Goal: Information Seeking & Learning: Learn about a topic

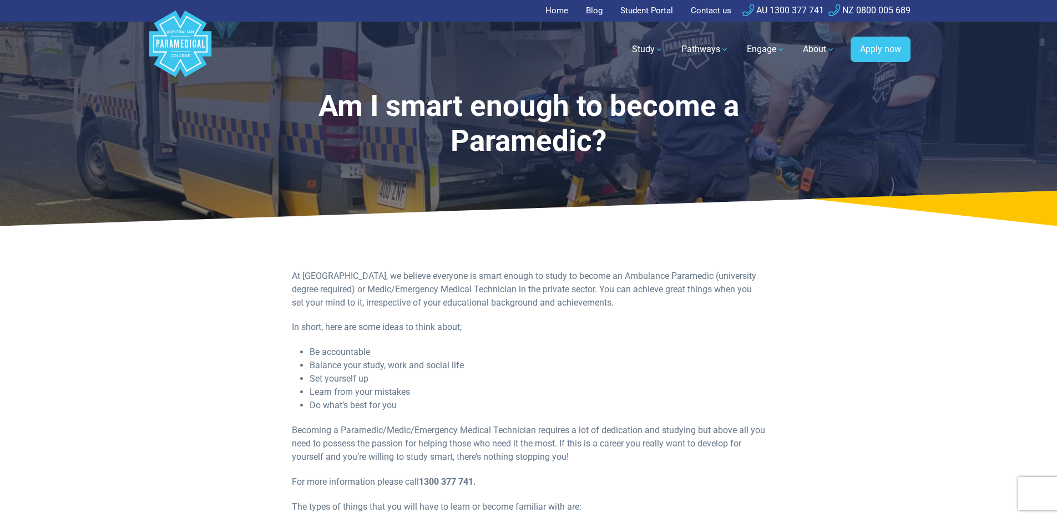
click at [555, 16] on link "Home" at bounding box center [559, 11] width 29 height 22
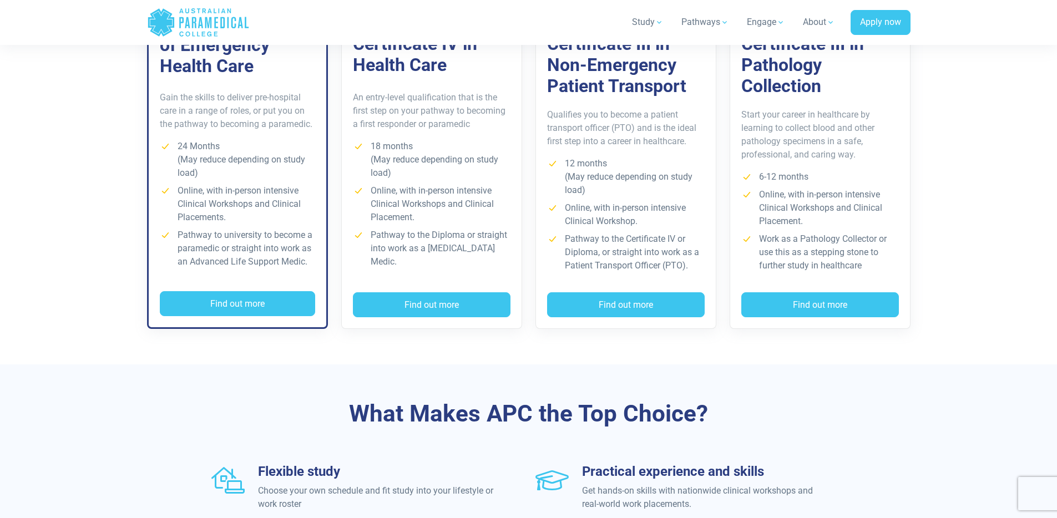
scroll to position [804, 0]
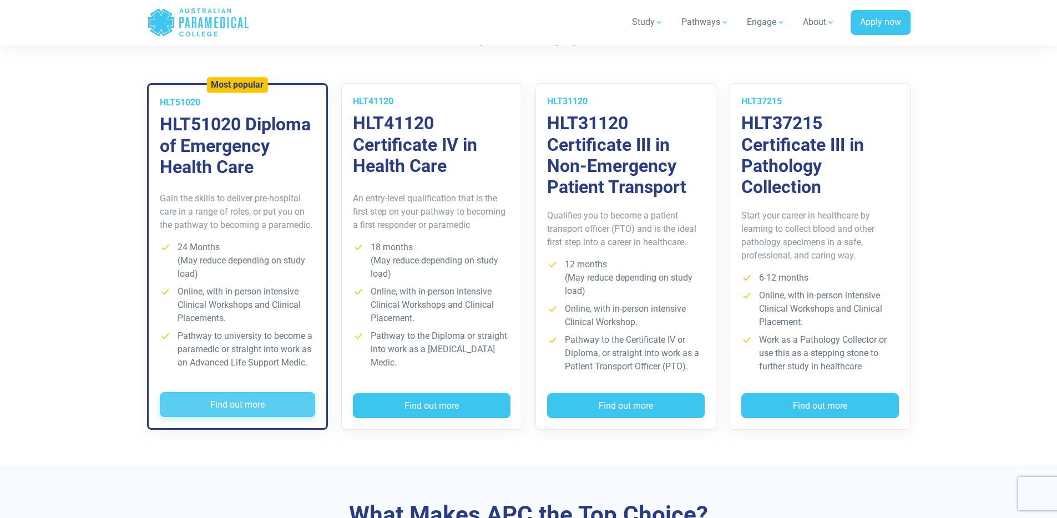
click at [244, 409] on button "Find out more" at bounding box center [237, 405] width 155 height 26
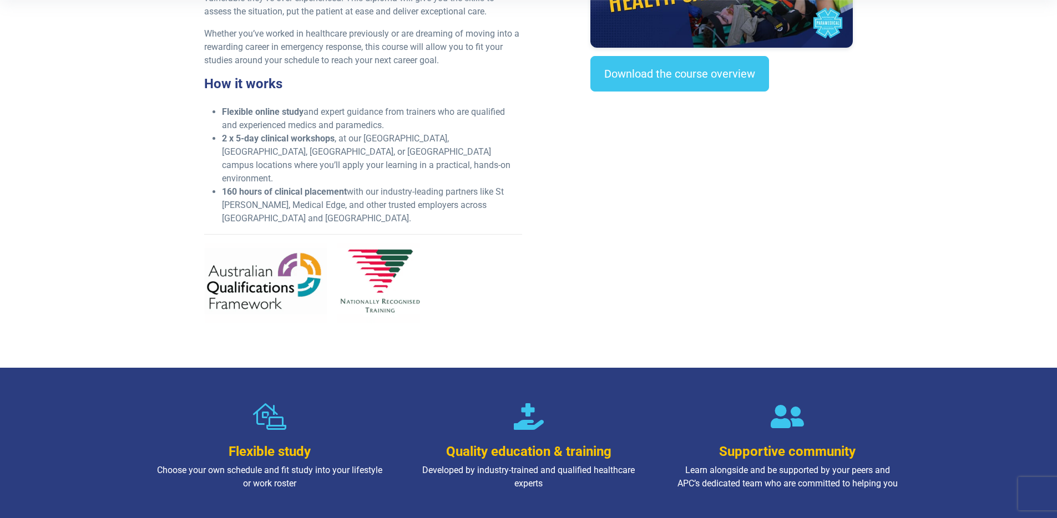
scroll to position [775, 0]
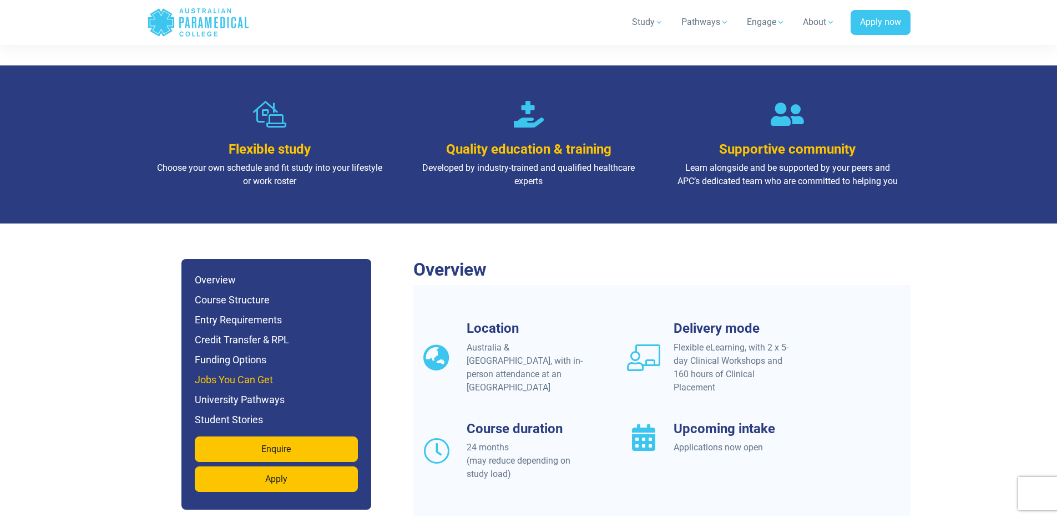
click at [259, 372] on h6 "Jobs You Can Get" at bounding box center [276, 380] width 163 height 16
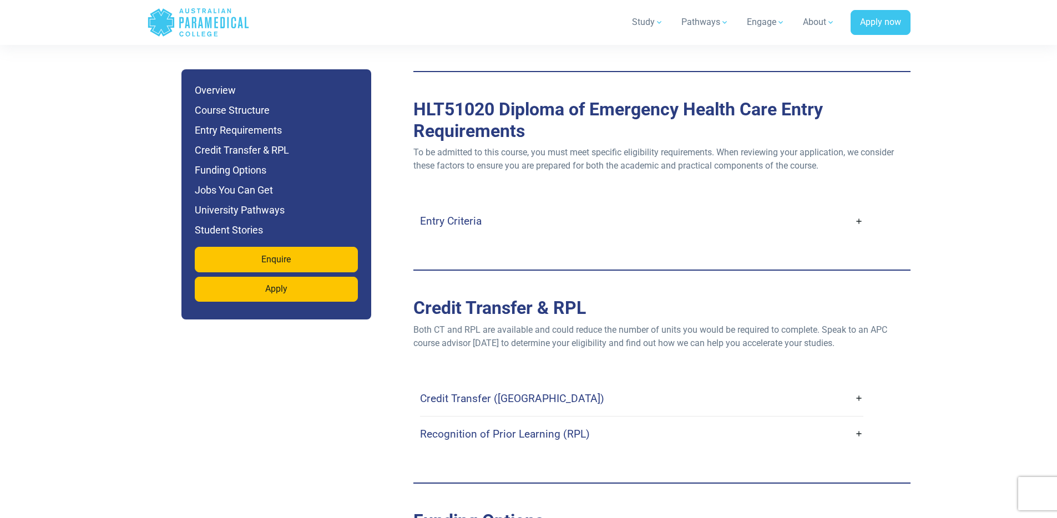
scroll to position [3470, 0]
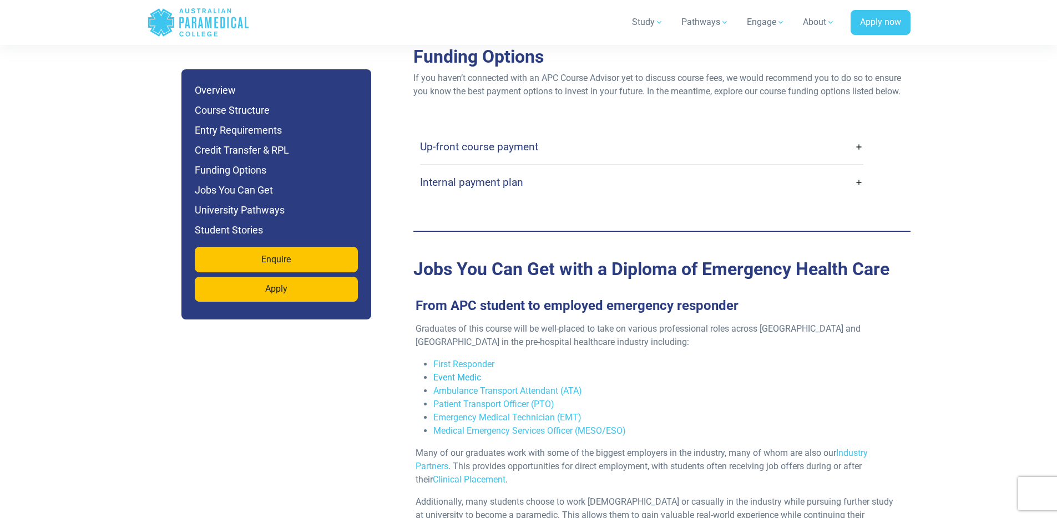
click at [451, 372] on link "Event Medic" at bounding box center [457, 377] width 48 height 11
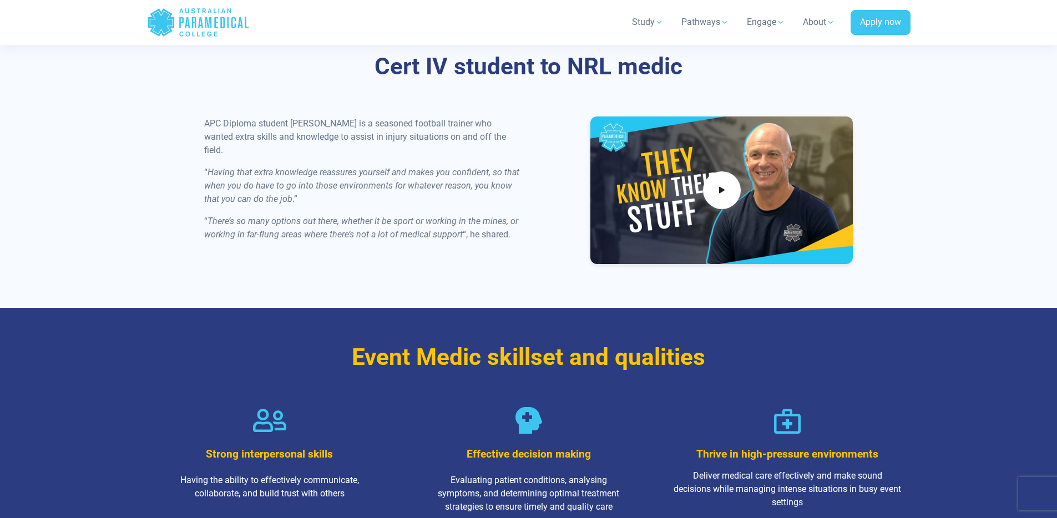
scroll to position [1760, 0]
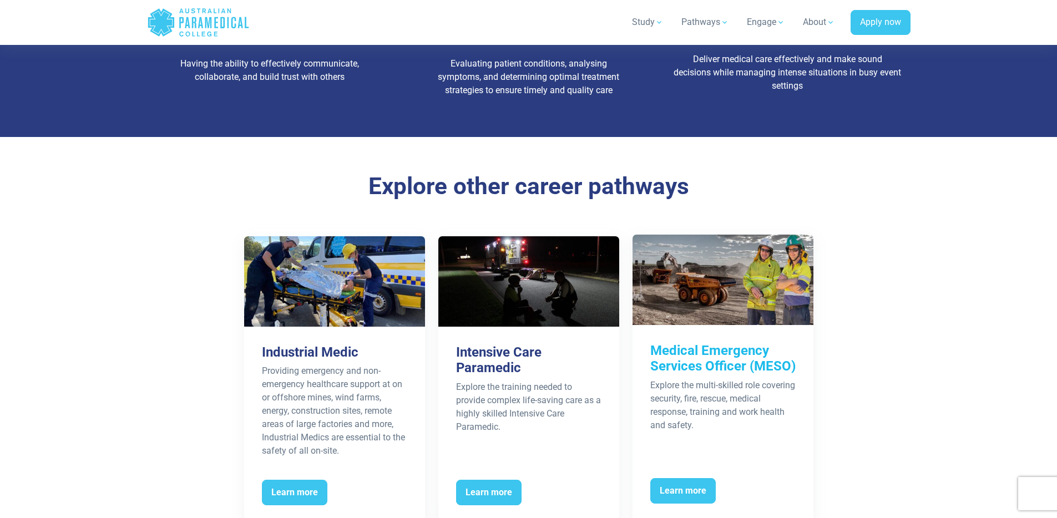
click at [739, 364] on h3 "Medical Emergency Services Officer (MESO)" at bounding box center [722, 359] width 145 height 32
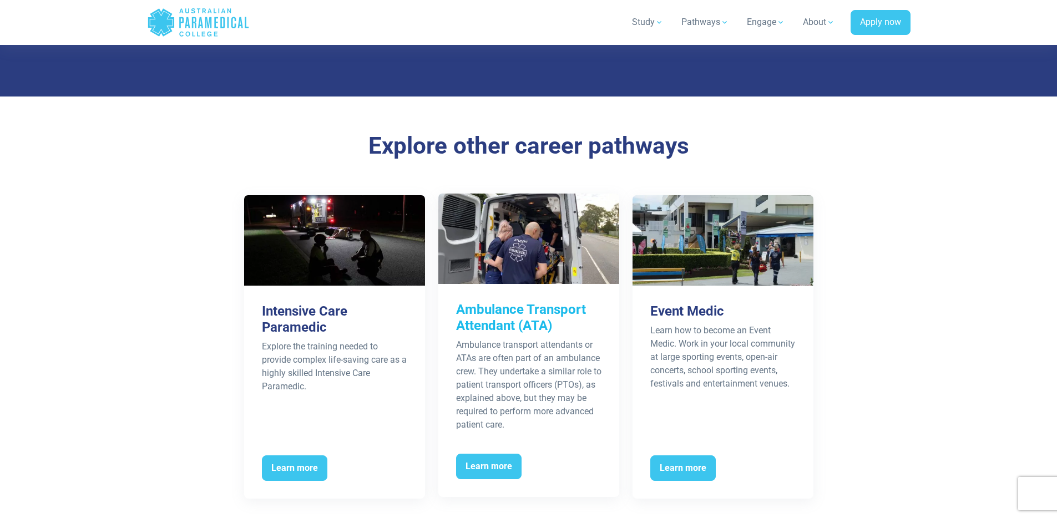
scroll to position [2133, 0]
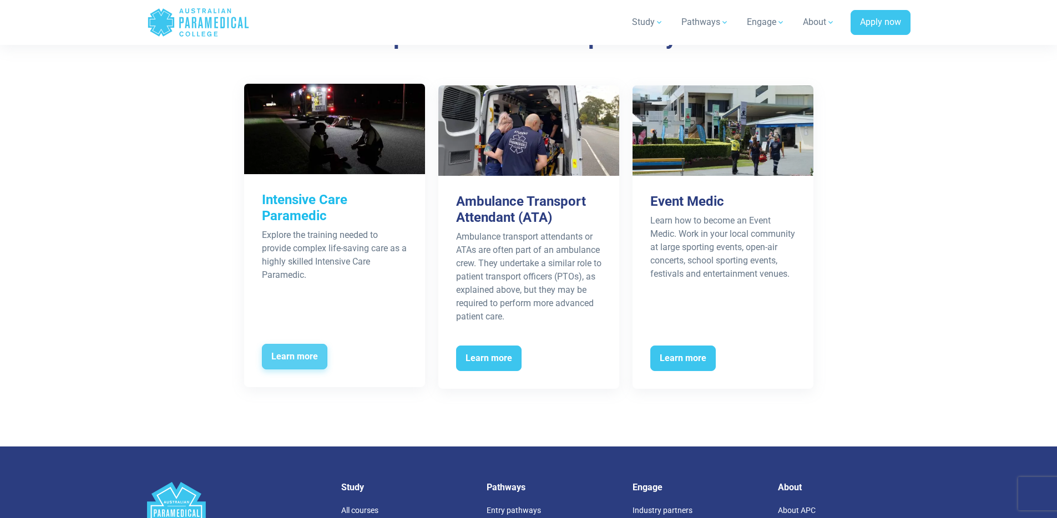
click at [290, 368] on span "Learn more" at bounding box center [294, 357] width 65 height 26
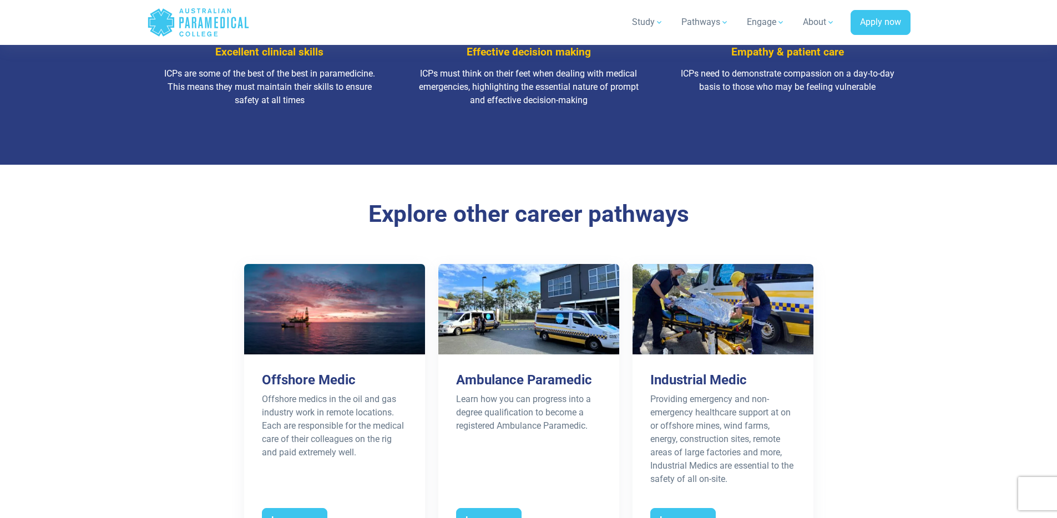
scroll to position [1740, 0]
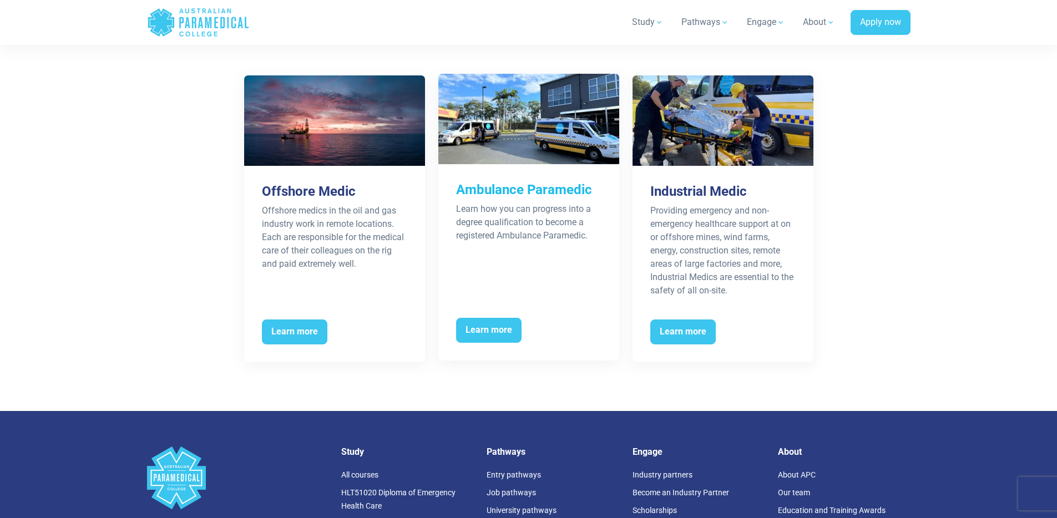
click at [553, 184] on h3 "Ambulance Paramedic" at bounding box center [528, 190] width 145 height 16
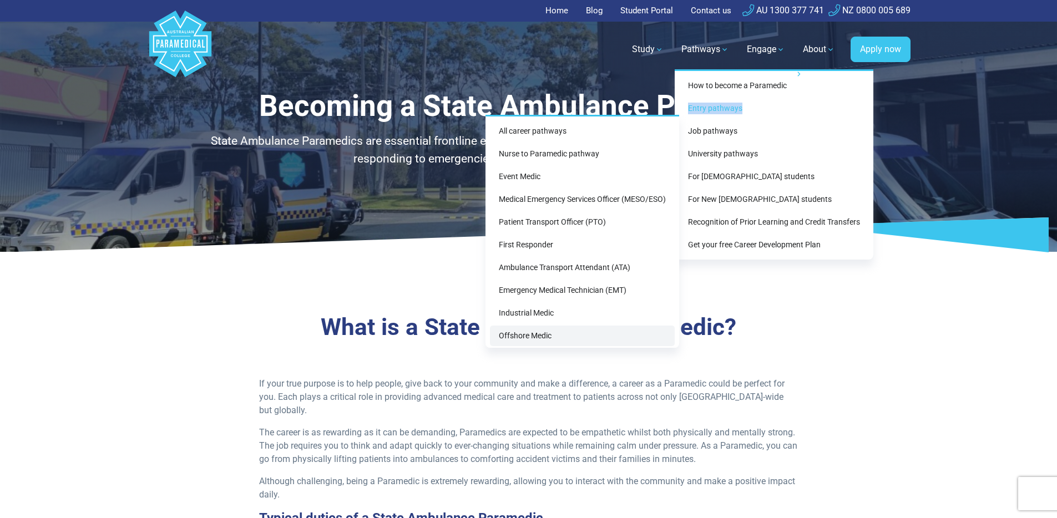
click at [542, 331] on link "Offshore Medic" at bounding box center [582, 336] width 185 height 21
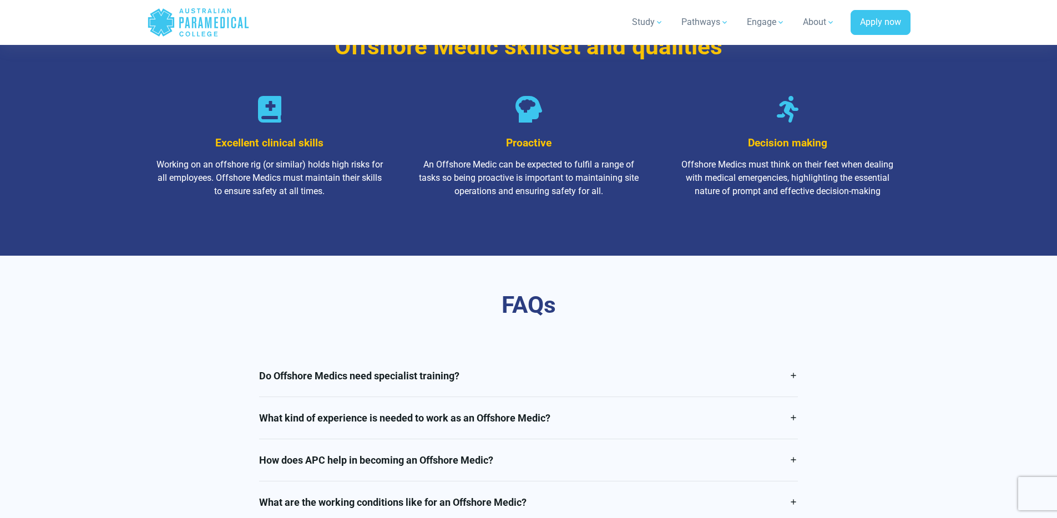
scroll to position [1411, 0]
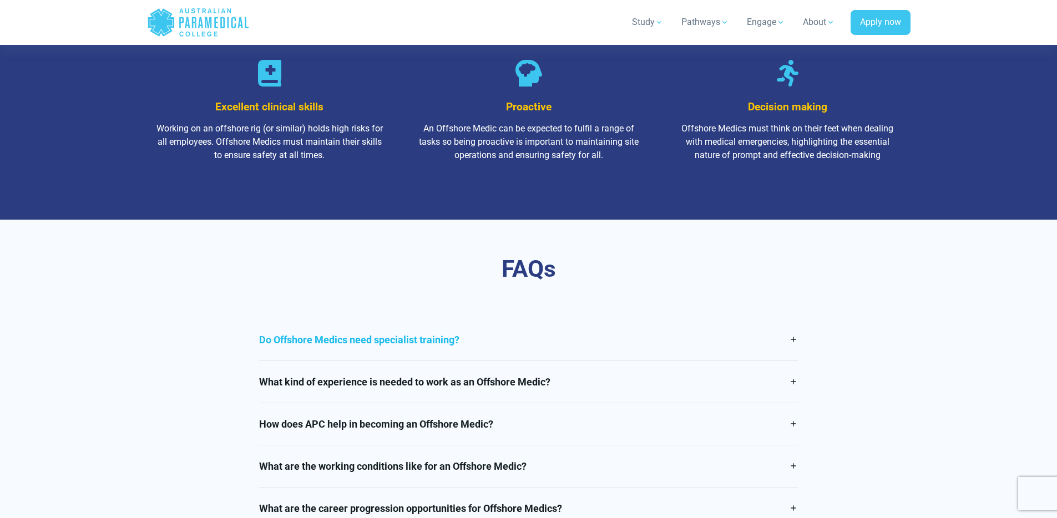
click at [394, 341] on link "Do Offshore Medics need specialist training?" at bounding box center [528, 340] width 539 height 42
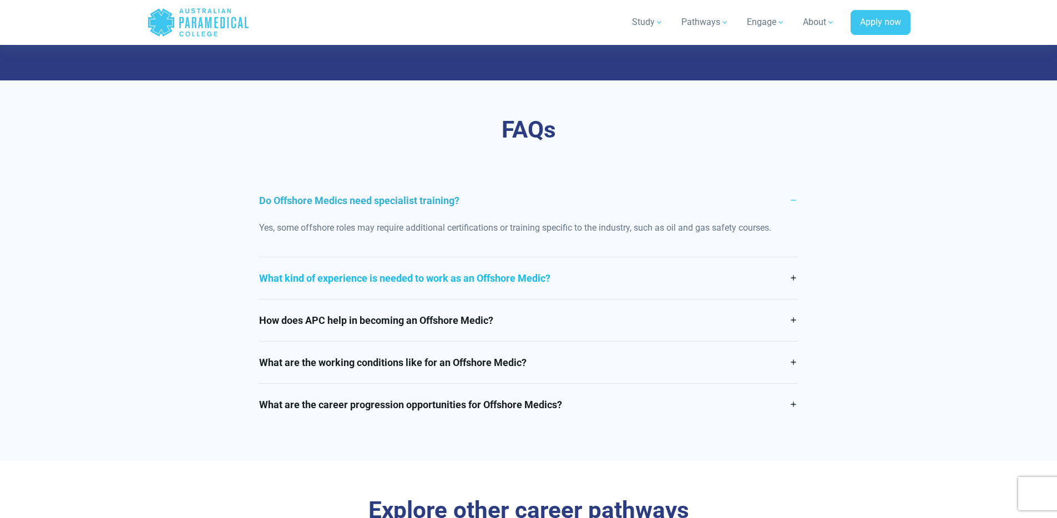
scroll to position [1681, 0]
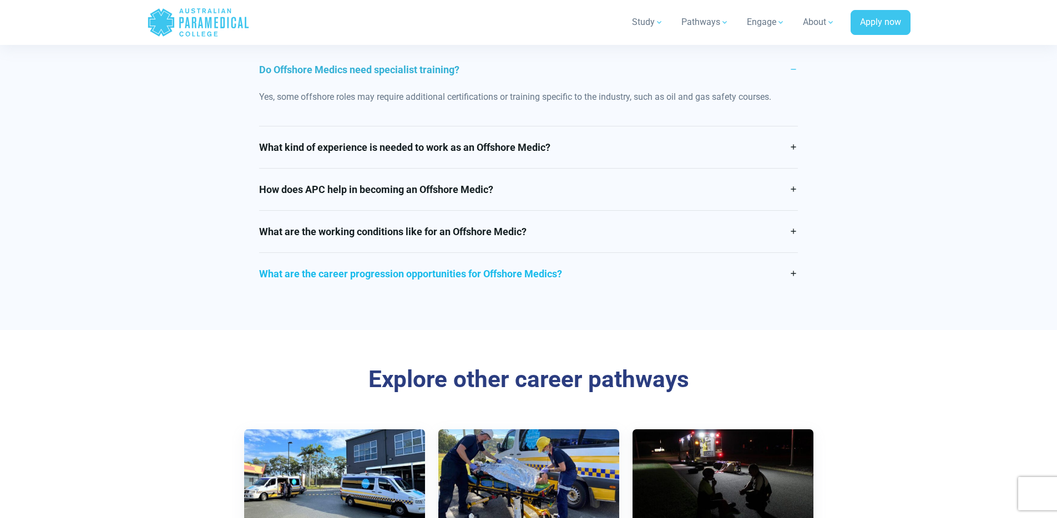
click at [531, 276] on link "What are the career progression opportunities for Offshore Medics?" at bounding box center [528, 274] width 539 height 42
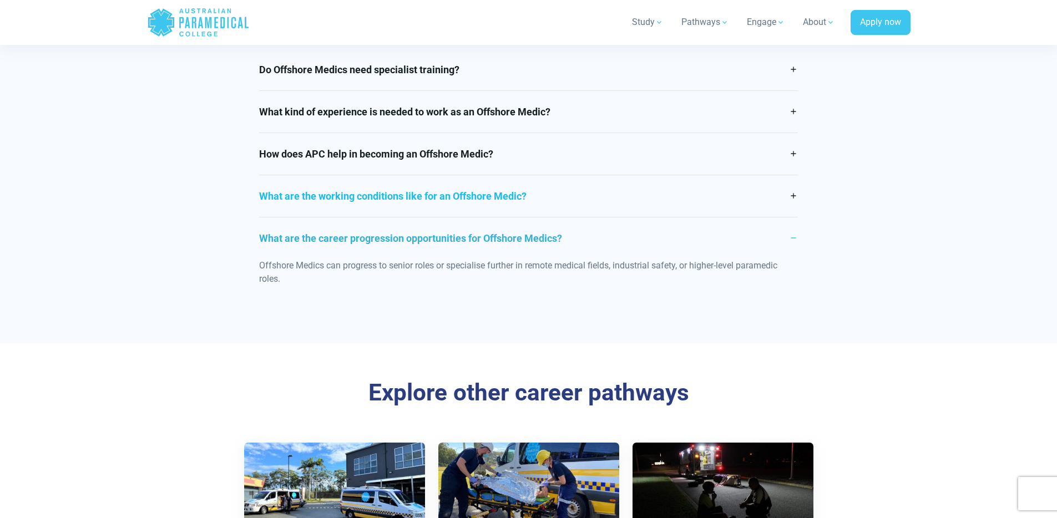
click at [345, 205] on link "What are the working conditions like for an Offshore Medic?" at bounding box center [528, 196] width 539 height 42
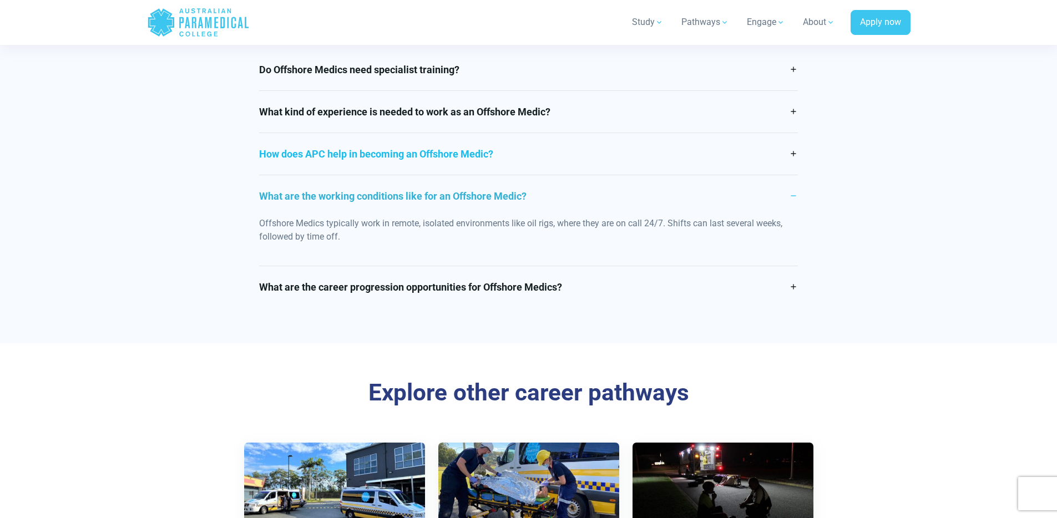
click at [419, 156] on link "How does APC help in becoming an Offshore Medic?" at bounding box center [528, 154] width 539 height 42
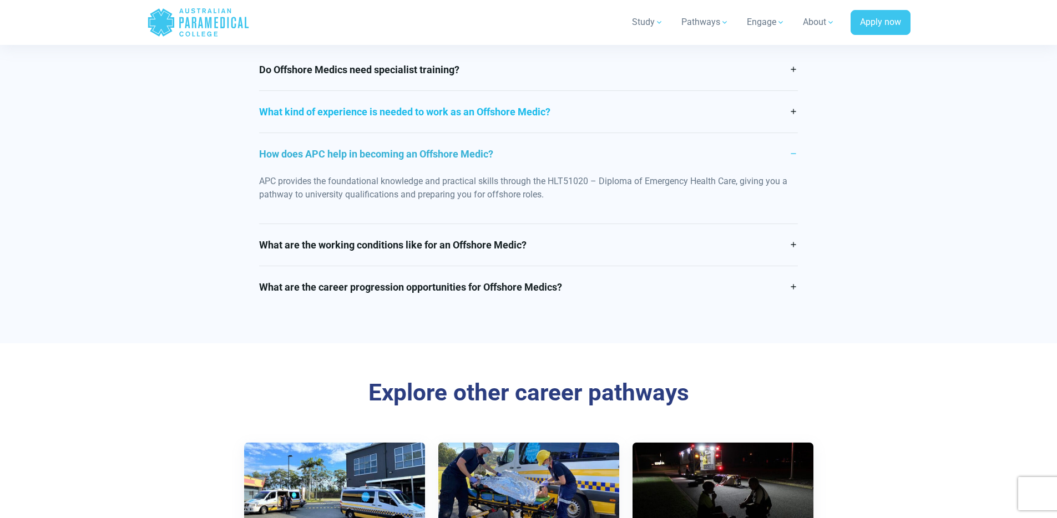
click at [406, 124] on link "What kind of experience is needed to work as an Offshore Medic?" at bounding box center [528, 112] width 539 height 42
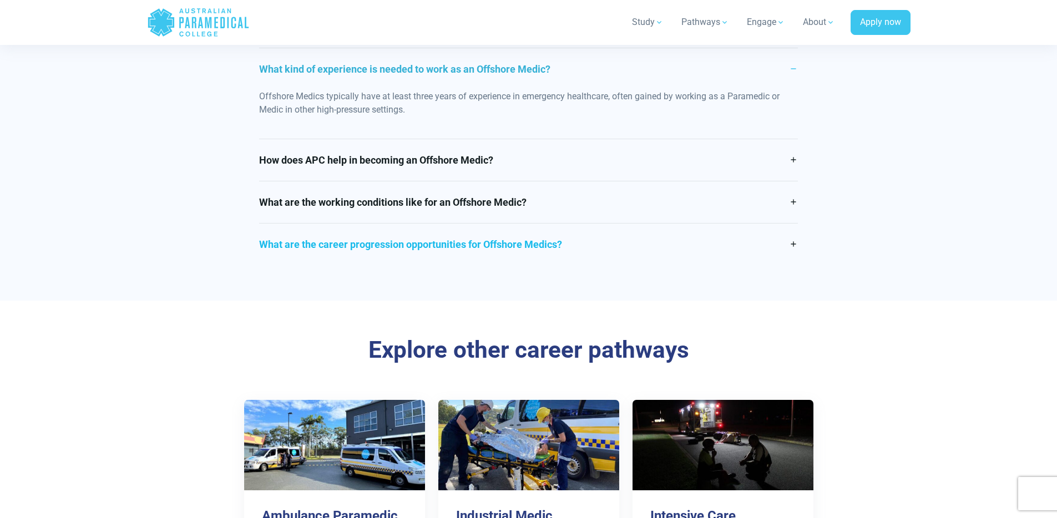
scroll to position [711, 0]
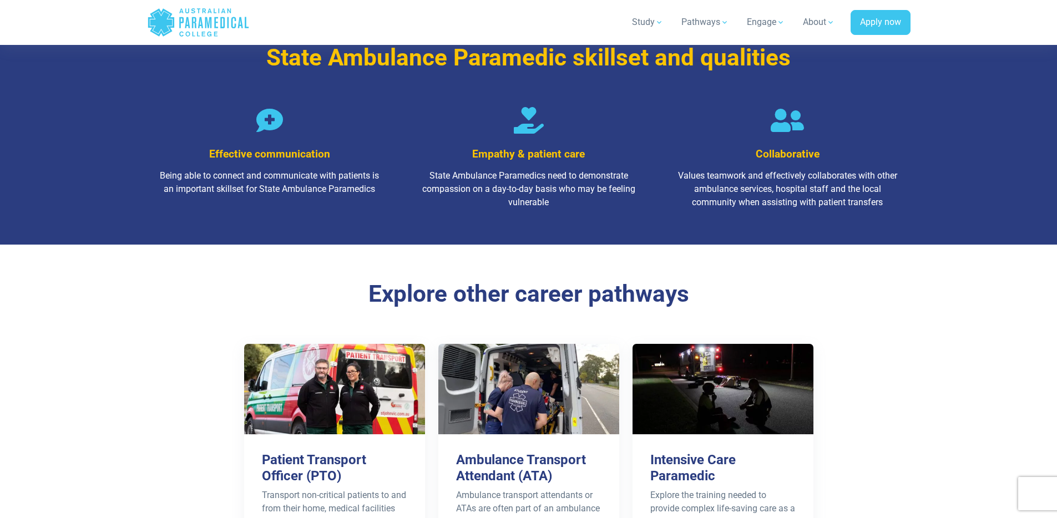
scroll to position [1776, 0]
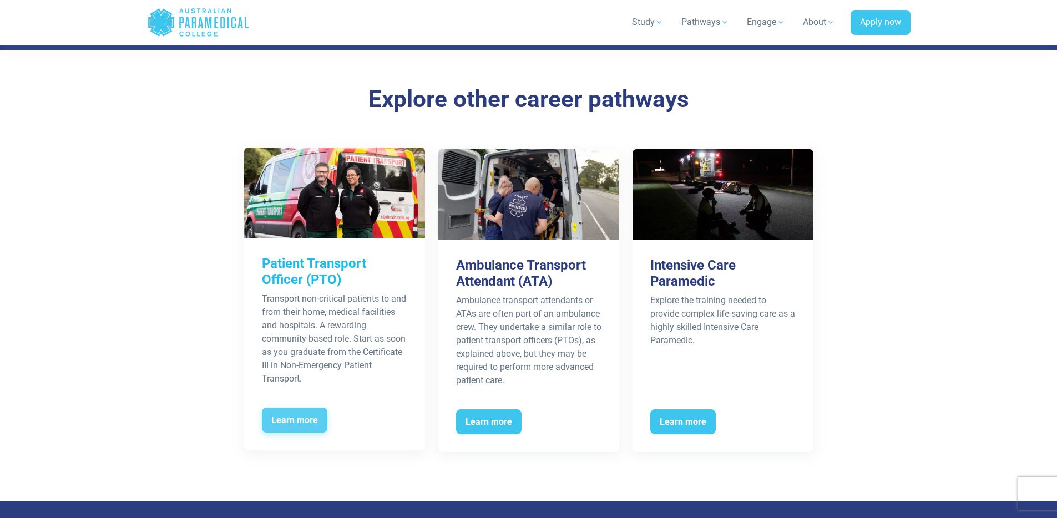
click at [295, 408] on span "Learn more" at bounding box center [294, 421] width 65 height 26
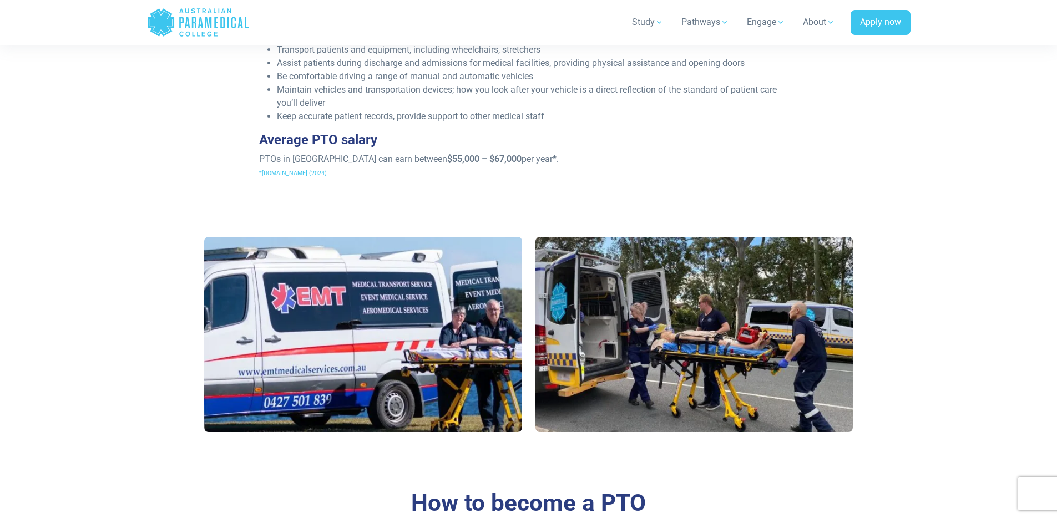
scroll to position [315, 0]
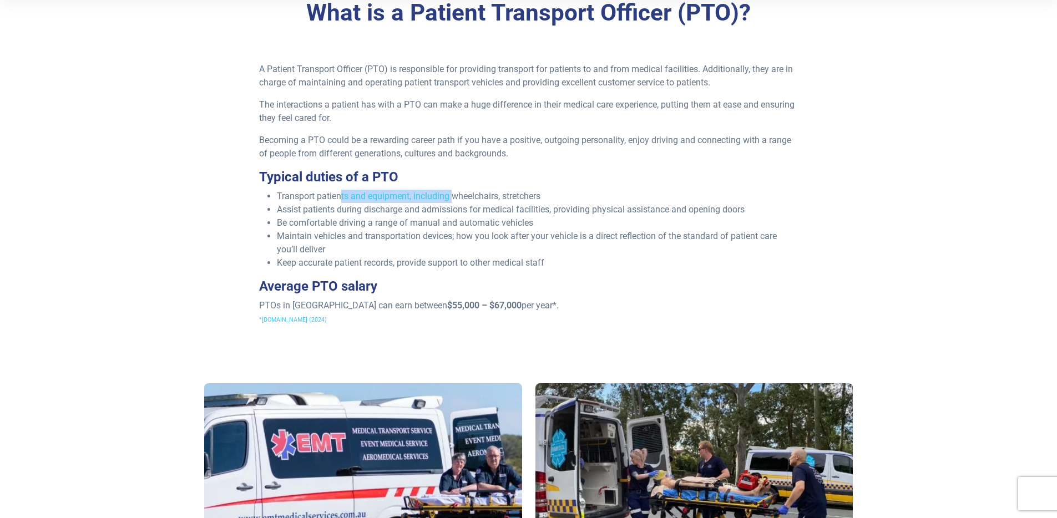
drag, startPoint x: 348, startPoint y: 198, endPoint x: 452, endPoint y: 201, distance: 104.4
click at [452, 201] on li "Transport patients and equipment, including wheelchairs, stretchers" at bounding box center [537, 196] width 521 height 13
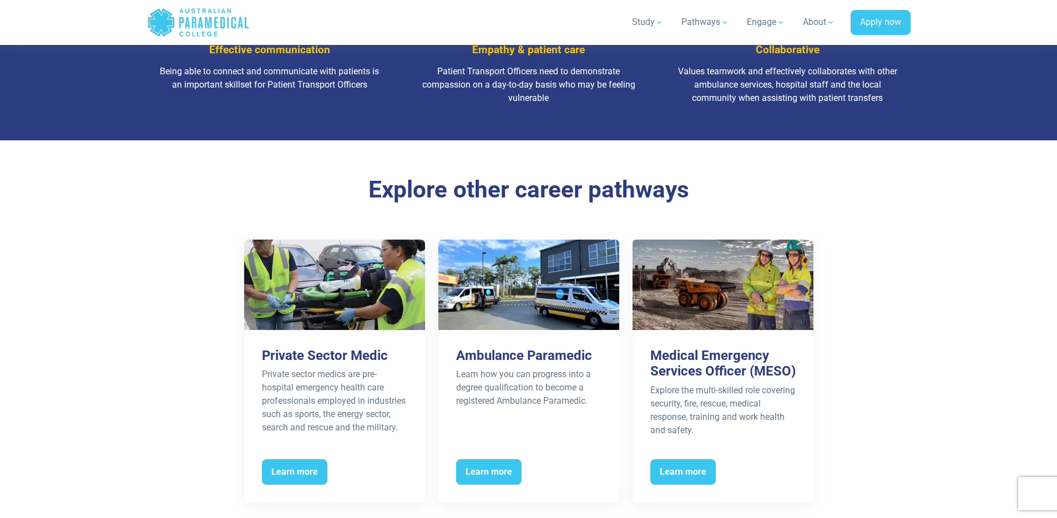
scroll to position [508, 0]
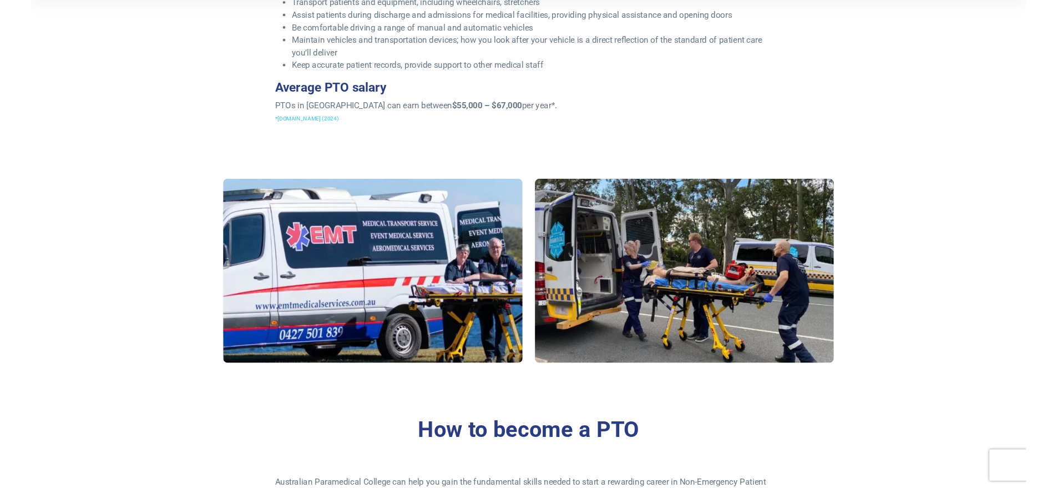
scroll to position [248, 0]
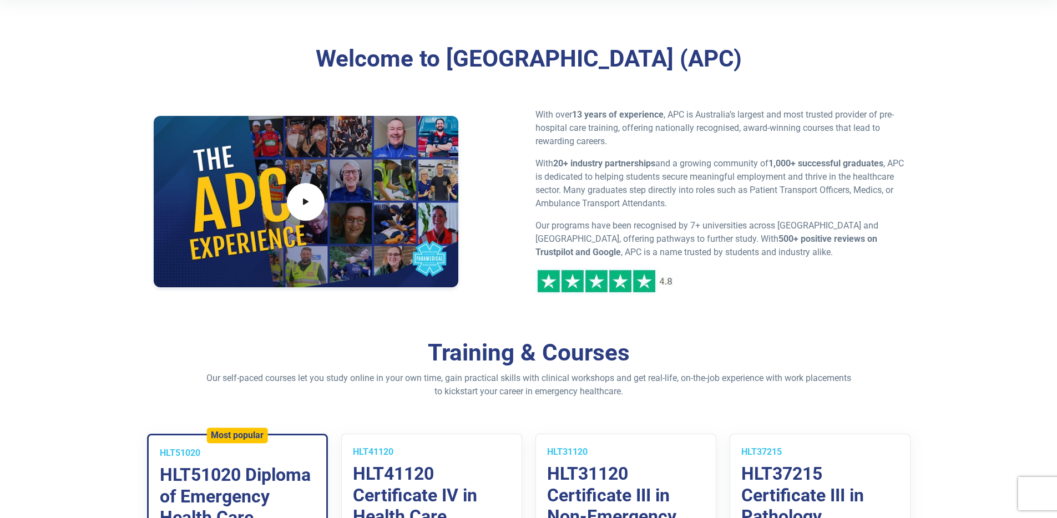
scroll to position [796, 0]
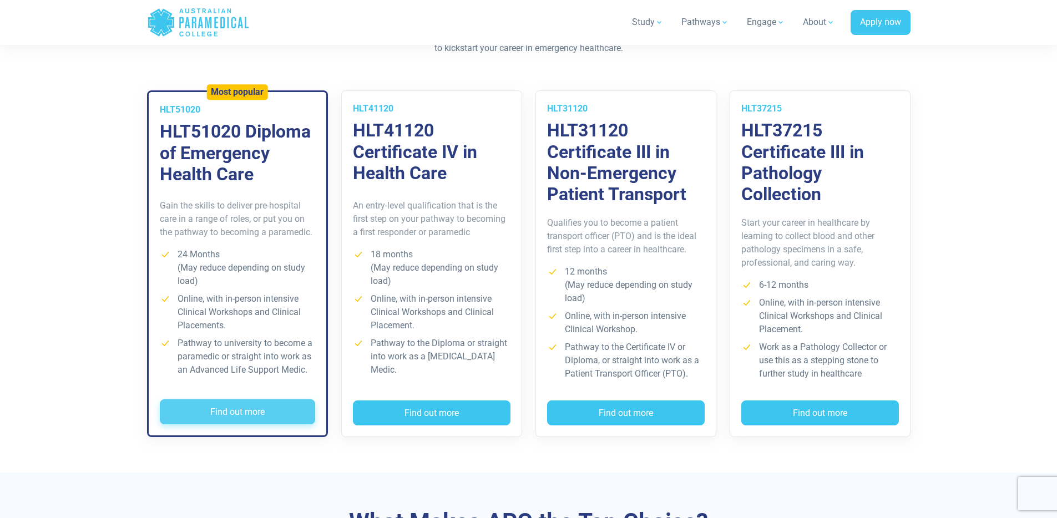
click at [224, 410] on button "Find out more" at bounding box center [237, 413] width 155 height 26
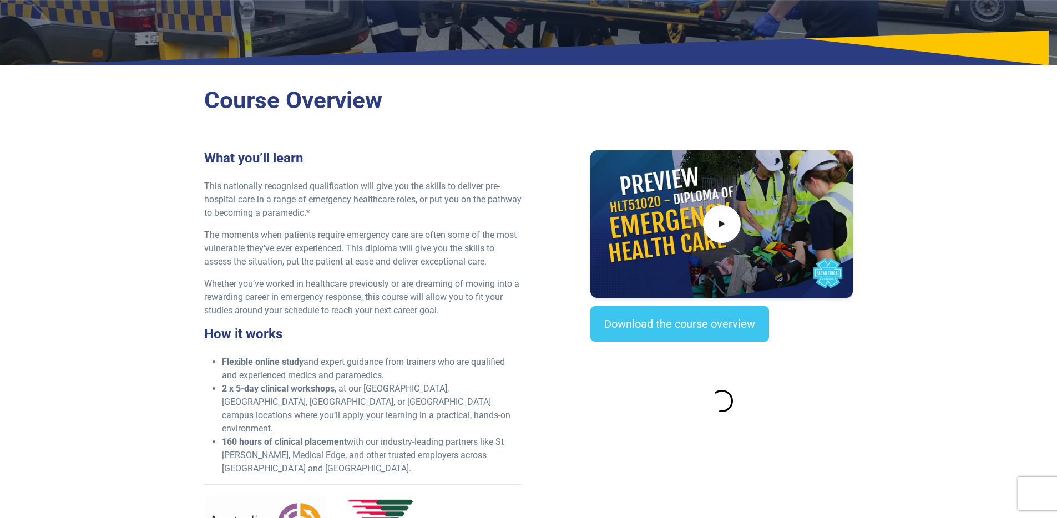
scroll to position [223, 0]
click at [716, 230] on icon at bounding box center [722, 224] width 12 height 18
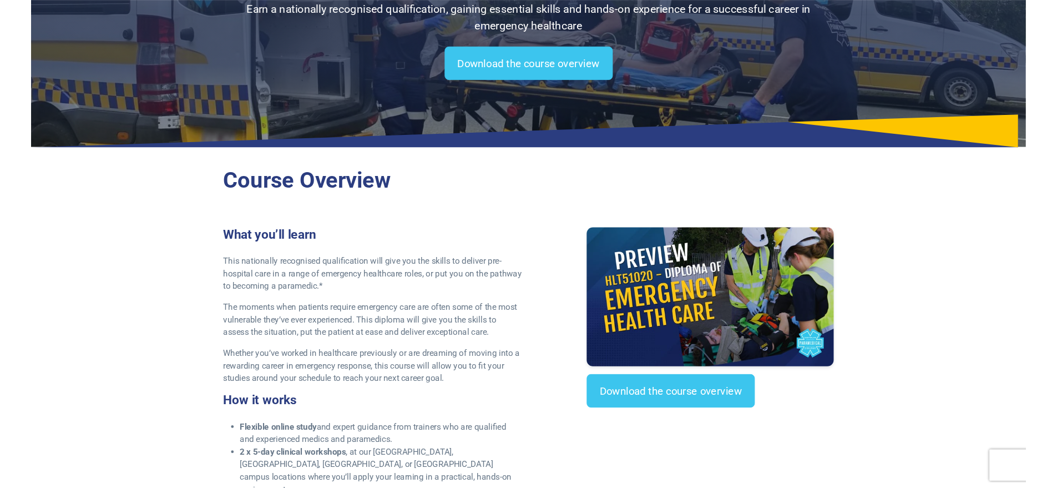
scroll to position [310, 0]
